Goal: Task Accomplishment & Management: Use online tool/utility

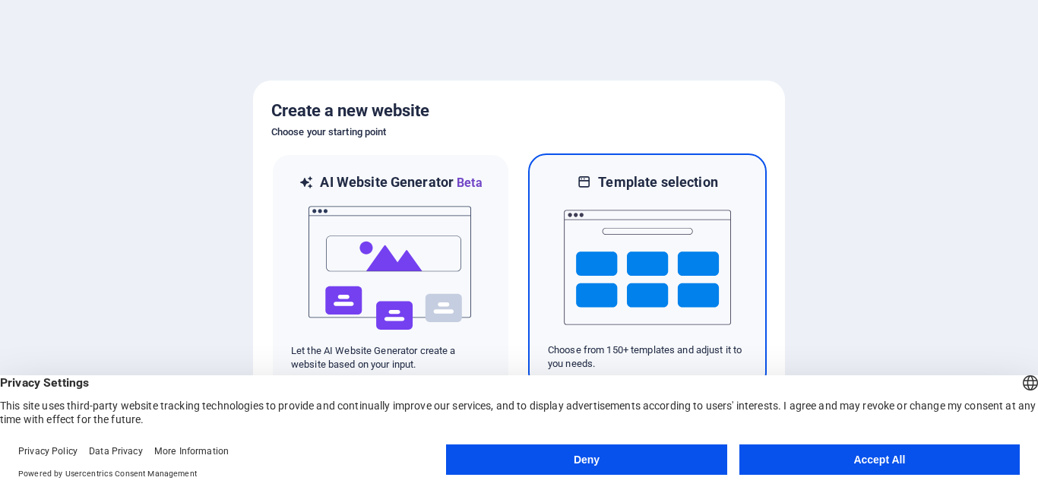
click at [575, 267] on img at bounding box center [647, 268] width 167 height 152
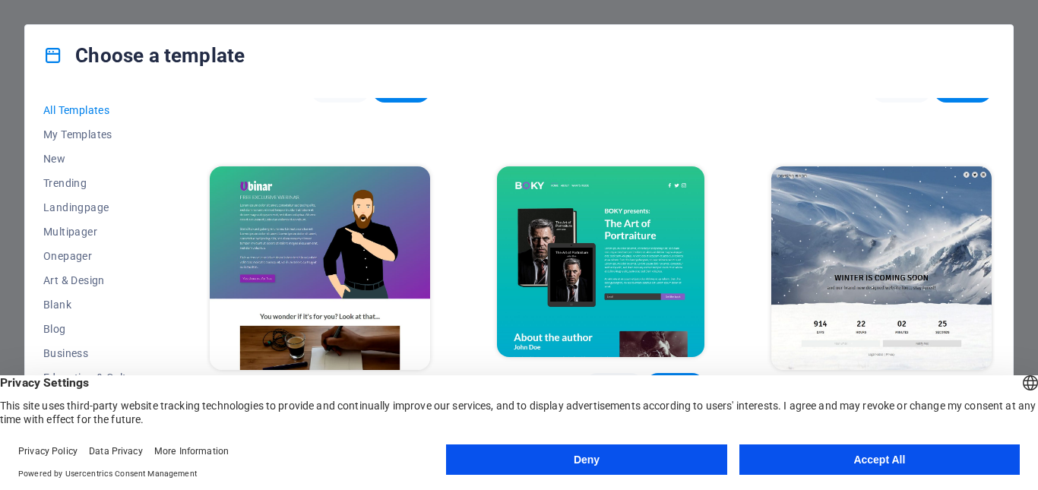
scroll to position [6941, 0]
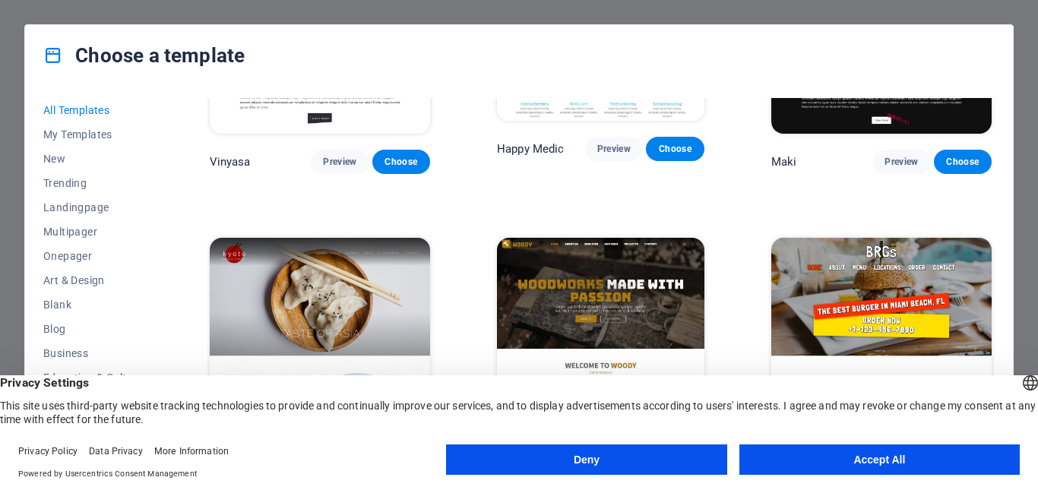
click at [622, 238] on img at bounding box center [600, 333] width 207 height 191
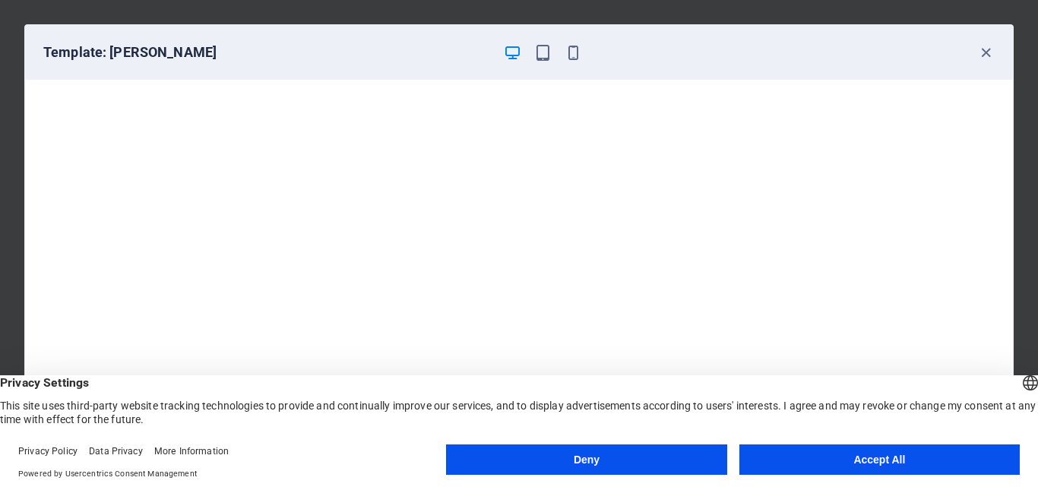
scroll to position [0, 0]
click at [576, 52] on icon "button" at bounding box center [573, 52] width 17 height 17
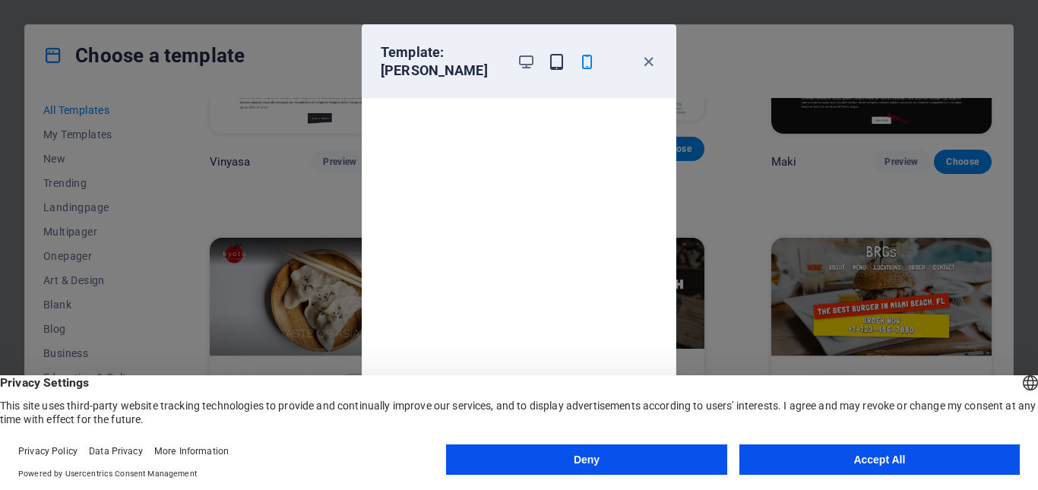
click at [555, 54] on icon "button" at bounding box center [556, 61] width 17 height 17
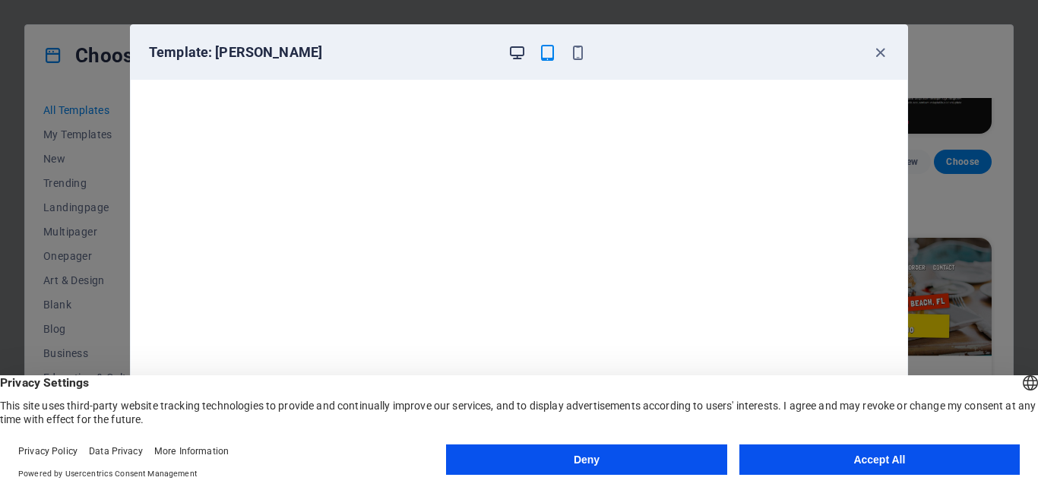
click at [521, 49] on icon "button" at bounding box center [516, 52] width 17 height 17
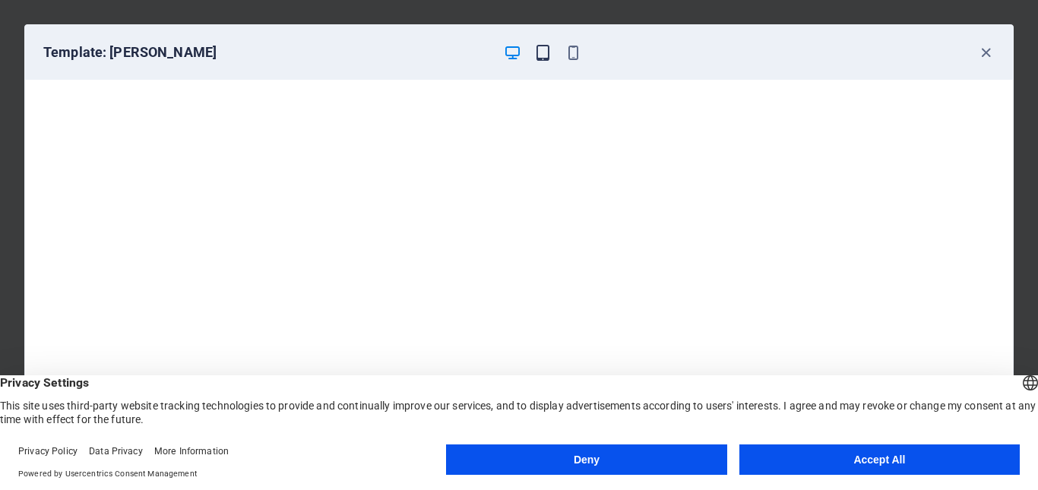
click at [545, 59] on icon "button" at bounding box center [542, 52] width 17 height 17
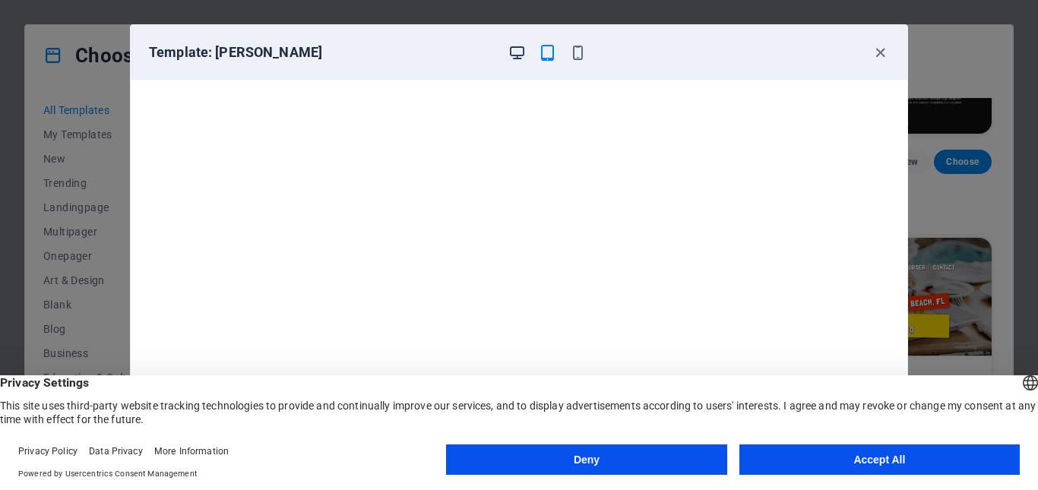
click at [515, 58] on icon "button" at bounding box center [516, 52] width 17 height 17
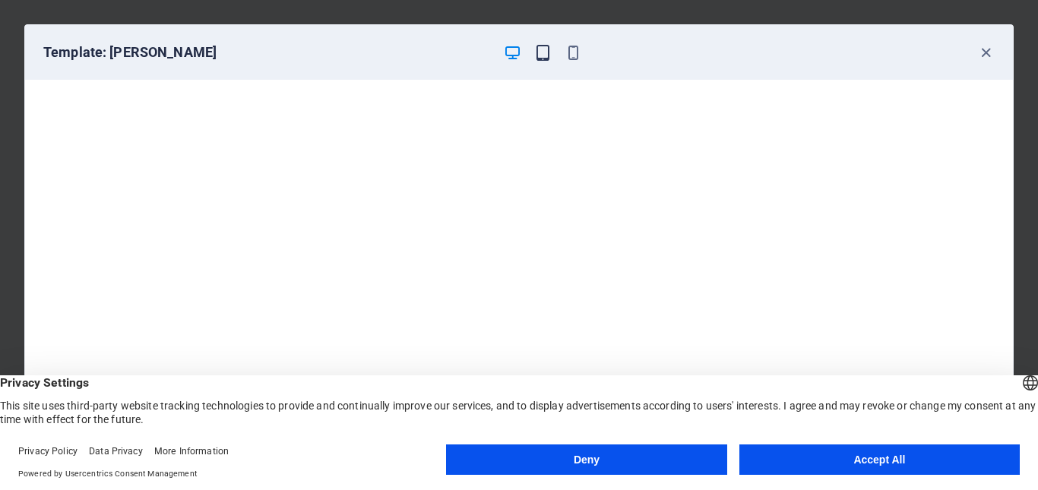
click at [540, 52] on icon "button" at bounding box center [542, 52] width 17 height 17
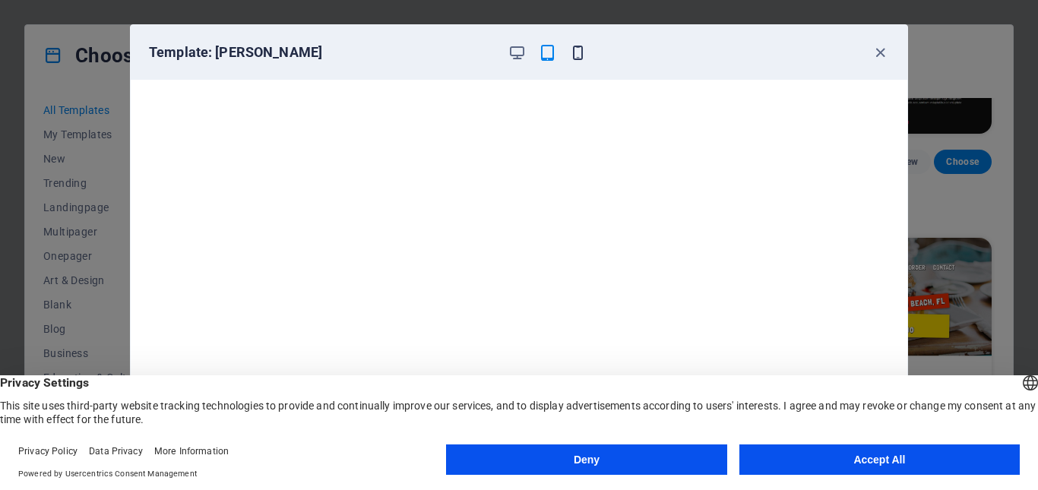
click at [586, 46] on icon "button" at bounding box center [577, 52] width 17 height 17
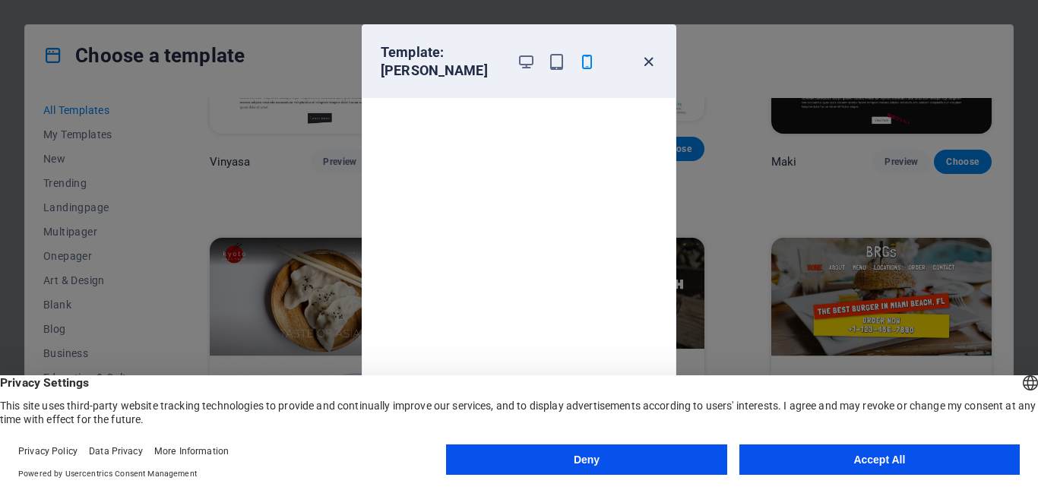
click at [646, 53] on icon "button" at bounding box center [648, 61] width 17 height 17
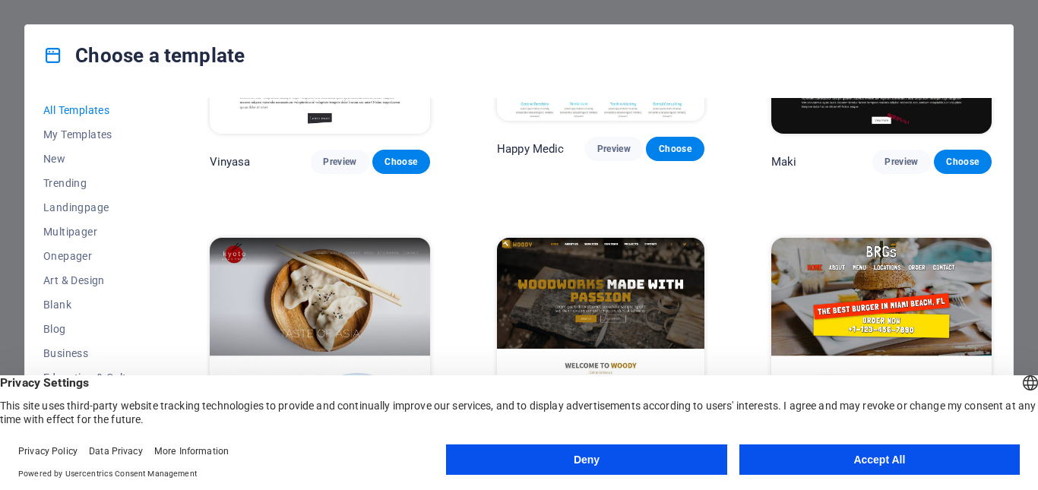
click at [344, 238] on img at bounding box center [320, 340] width 220 height 204
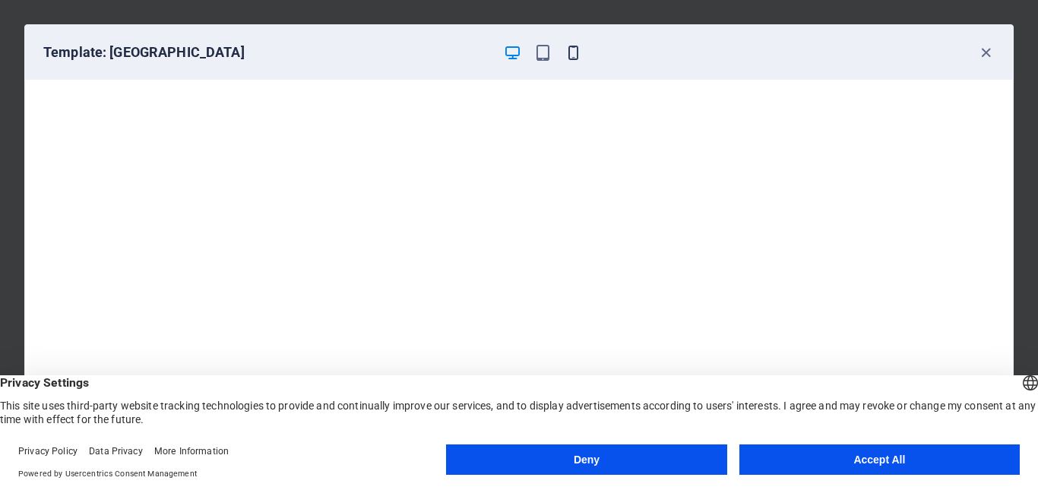
click at [578, 60] on icon "button" at bounding box center [573, 52] width 17 height 17
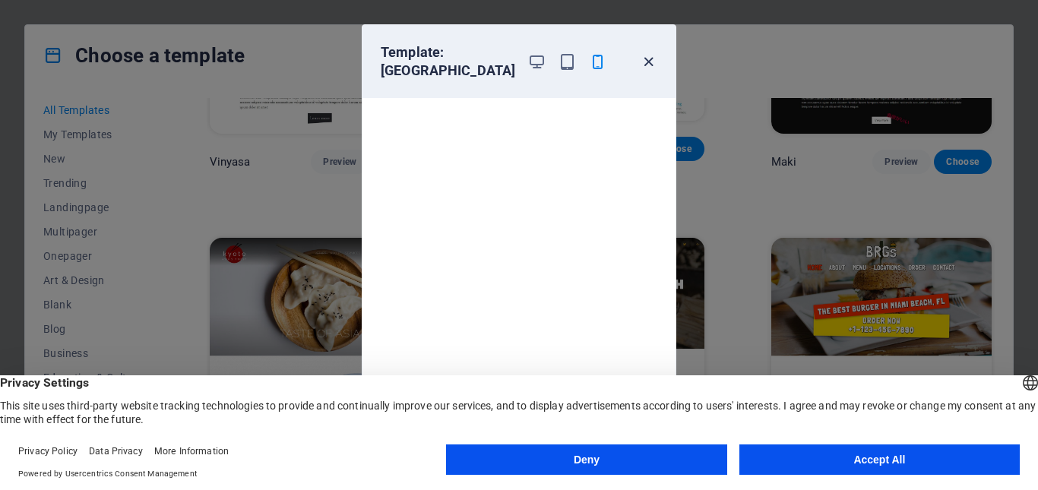
click at [645, 53] on icon "button" at bounding box center [648, 61] width 17 height 17
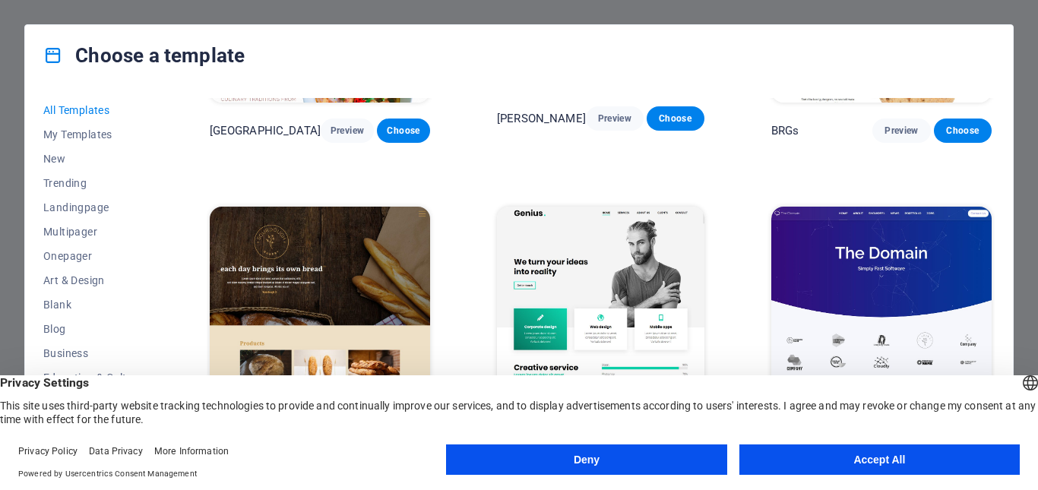
scroll to position [7296, 0]
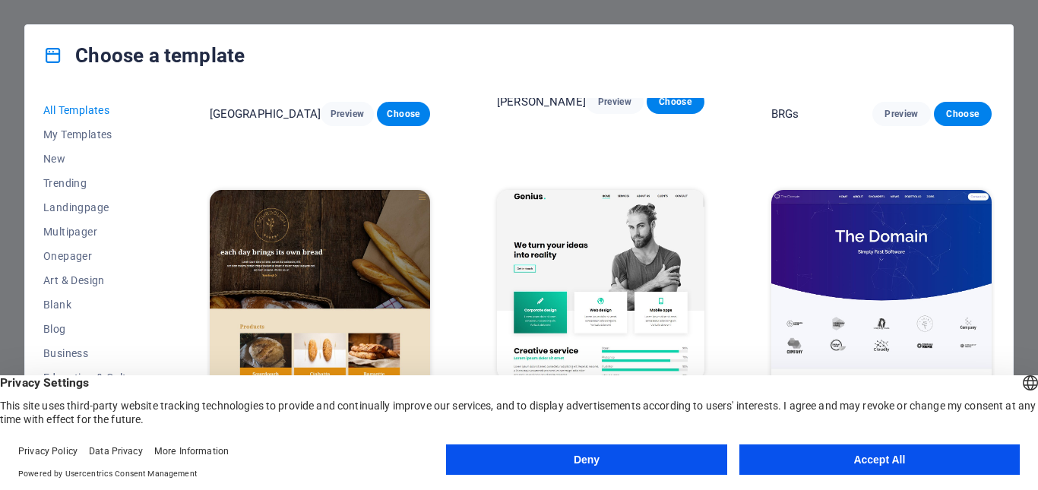
click at [835, 190] on img at bounding box center [881, 292] width 220 height 204
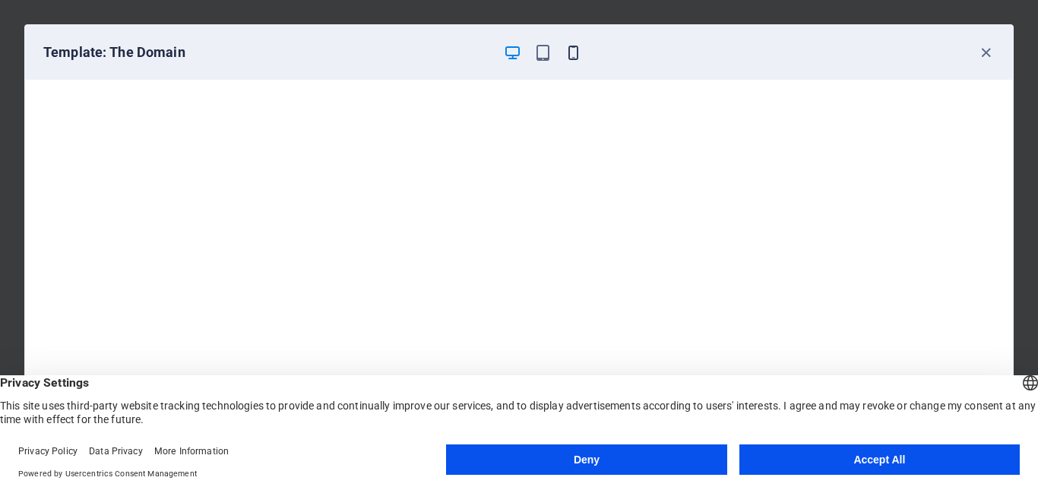
click at [566, 52] on icon "button" at bounding box center [573, 52] width 17 height 17
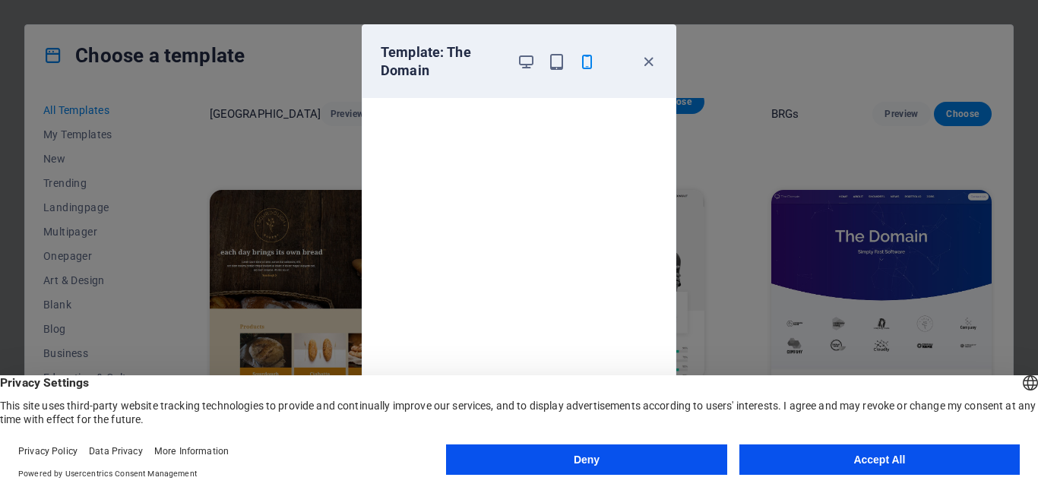
click at [586, 68] on icon "button" at bounding box center [586, 61] width 17 height 17
click at [646, 57] on icon "button" at bounding box center [648, 61] width 17 height 17
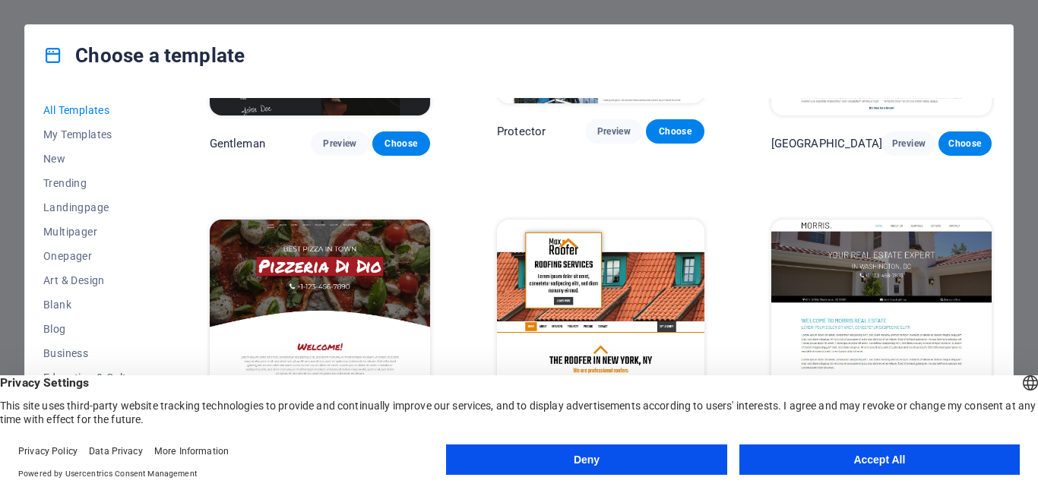
scroll to position [6080, 0]
